Goal: Understand process/instructions: Learn how to perform a task or action

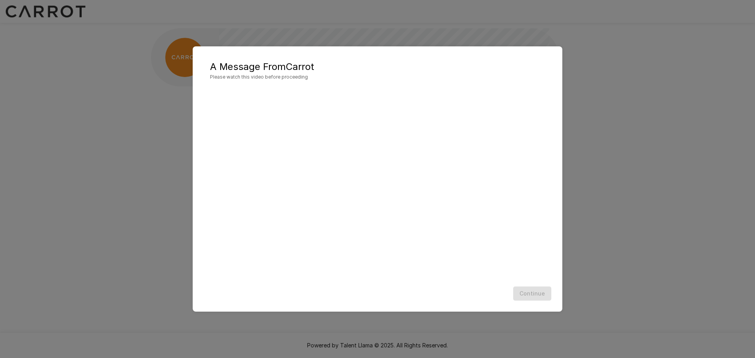
click at [702, 171] on div "A Message From Carrot Please watch this video before proceeding Continue" at bounding box center [377, 179] width 755 height 358
click at [531, 231] on div at bounding box center [377, 181] width 335 height 188
click at [294, 76] on span "Please watch this video before proceeding" at bounding box center [377, 77] width 335 height 8
click at [280, 72] on h5 "A Message From Carrot" at bounding box center [377, 67] width 335 height 13
click at [286, 79] on span "Please watch this video before proceeding" at bounding box center [377, 77] width 335 height 8
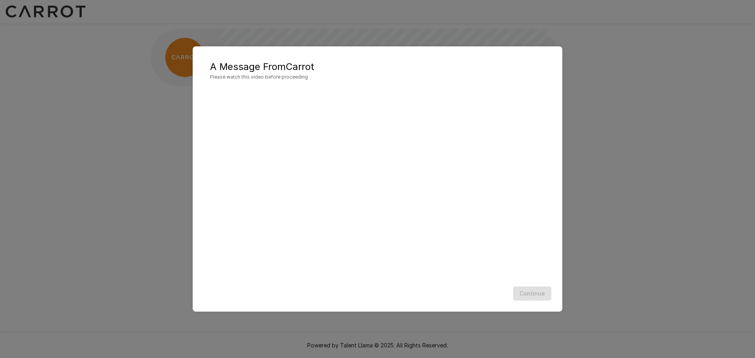
click at [515, 272] on div at bounding box center [377, 181] width 335 height 188
click at [542, 290] on div "Continue" at bounding box center [377, 293] width 354 height 21
click at [499, 164] on div at bounding box center [377, 181] width 335 height 188
click at [137, 65] on div "A Message From Carrot Please watch this video before proceeding Continue" at bounding box center [377, 179] width 755 height 358
click at [351, 130] on div at bounding box center [377, 181] width 335 height 188
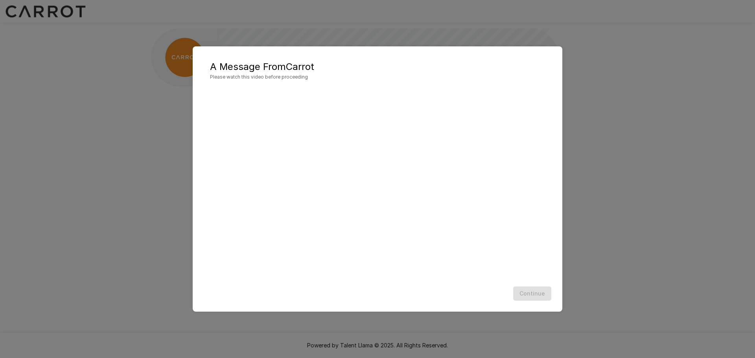
click at [247, 84] on h2 "A Message From Carrot Please watch this video before proceeding" at bounding box center [377, 70] width 354 height 33
click at [595, 191] on div "A Message From Carrot Please watch this video before proceeding Continue" at bounding box center [377, 179] width 755 height 358
click at [534, 298] on div "Continue" at bounding box center [377, 293] width 354 height 21
click at [546, 200] on div at bounding box center [377, 185] width 354 height 196
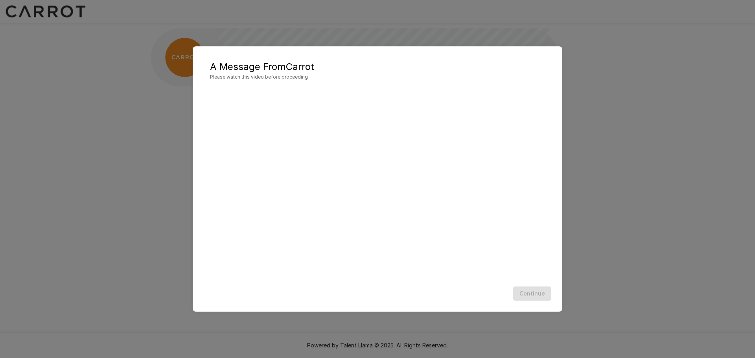
click at [239, 210] on div at bounding box center [377, 181] width 335 height 188
click at [340, 126] on div at bounding box center [377, 181] width 335 height 188
click at [298, 81] on h2 "A Message From Carrot Please watch this video before proceeding" at bounding box center [377, 70] width 354 height 33
click at [298, 79] on span "Please watch this video before proceeding" at bounding box center [377, 77] width 335 height 8
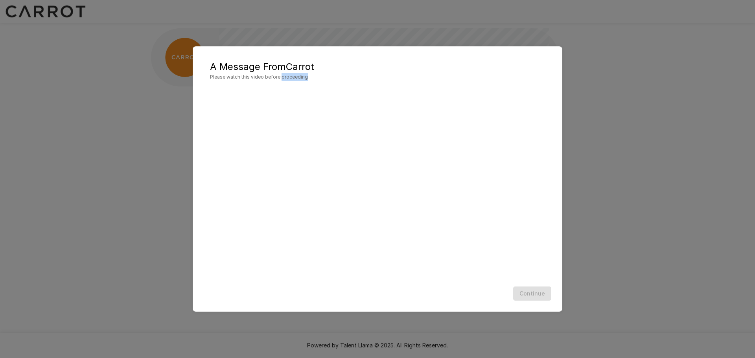
click at [298, 79] on span "Please watch this video before proceeding" at bounding box center [377, 77] width 335 height 8
click at [342, 94] on div at bounding box center [377, 181] width 335 height 188
